Goal: Information Seeking & Learning: Find specific fact

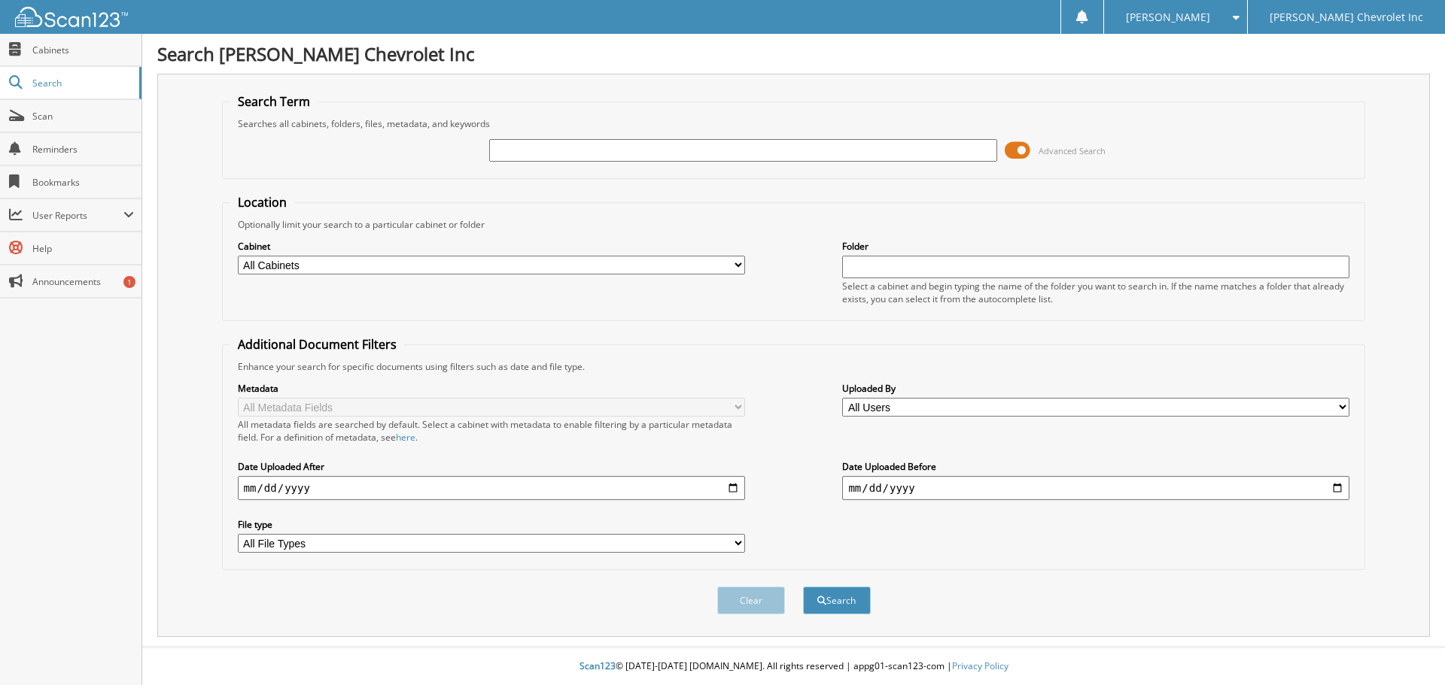
click at [581, 145] on input "text" at bounding box center [742, 150] width 507 height 23
type input "401909"
click at [803, 587] on button "Search" at bounding box center [837, 601] width 68 height 28
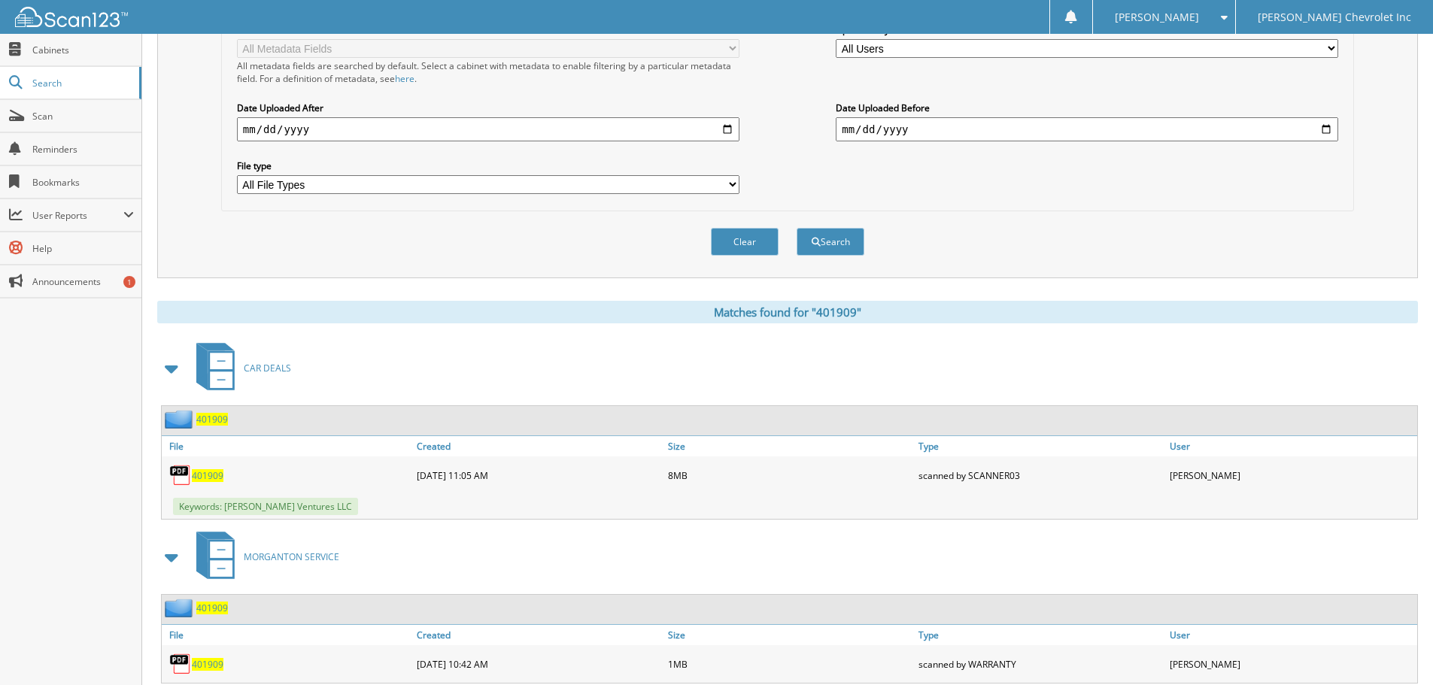
scroll to position [403, 0]
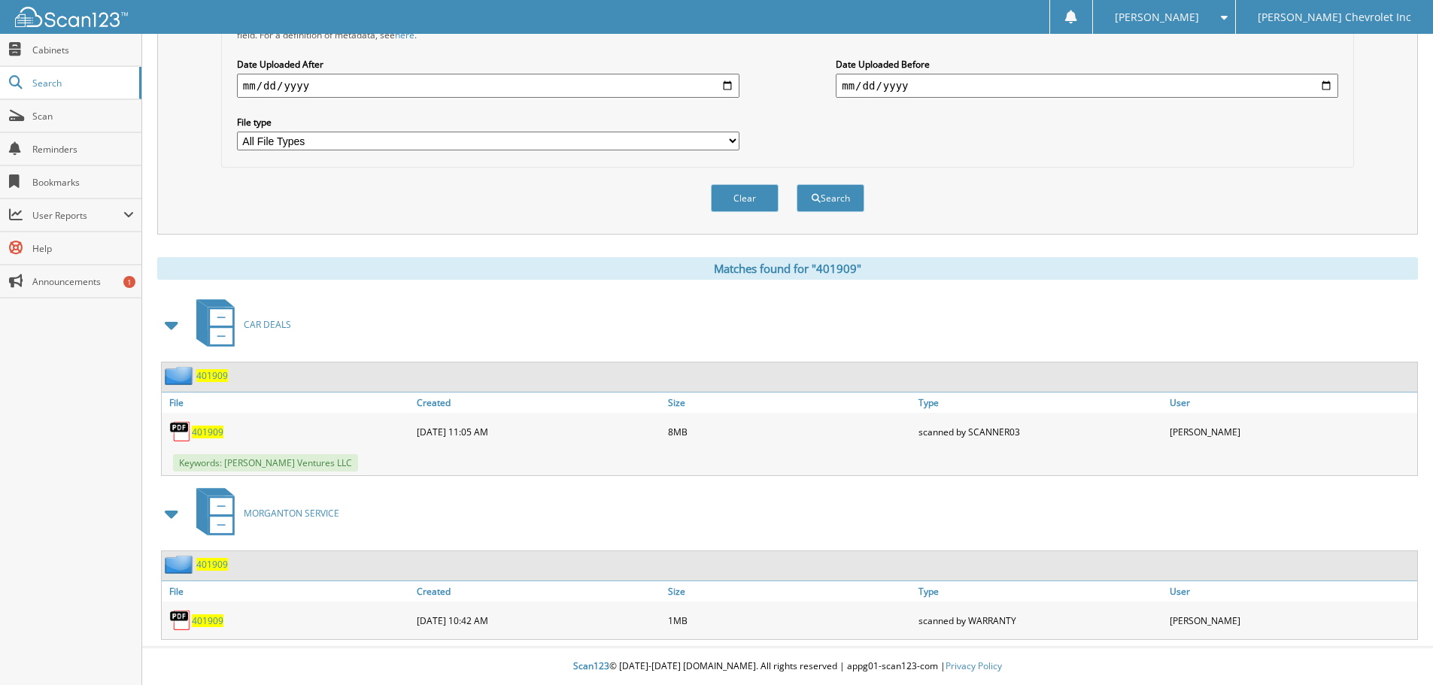
click at [193, 427] on span "401909" at bounding box center [208, 432] width 32 height 13
click at [202, 433] on span "401909" at bounding box center [208, 432] width 32 height 13
